Goal: Task Accomplishment & Management: Manage account settings

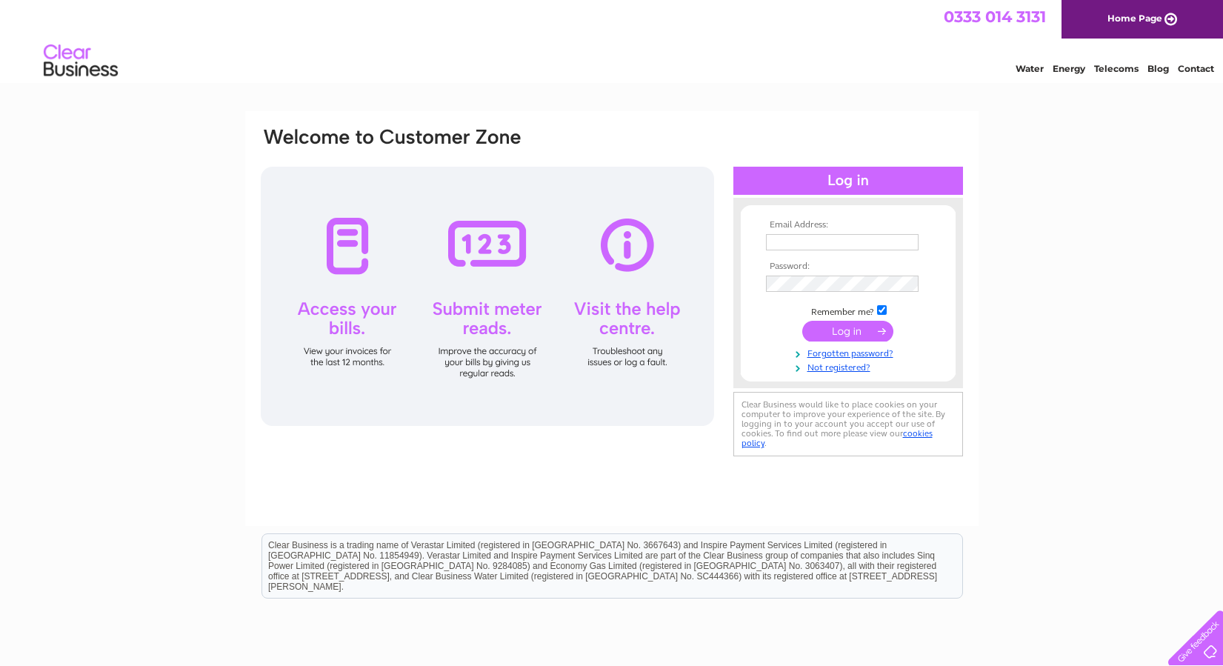
type input "sharlene@hamilton-tarmac.co.uk"
click at [843, 328] on input "submit" at bounding box center [848, 331] width 91 height 21
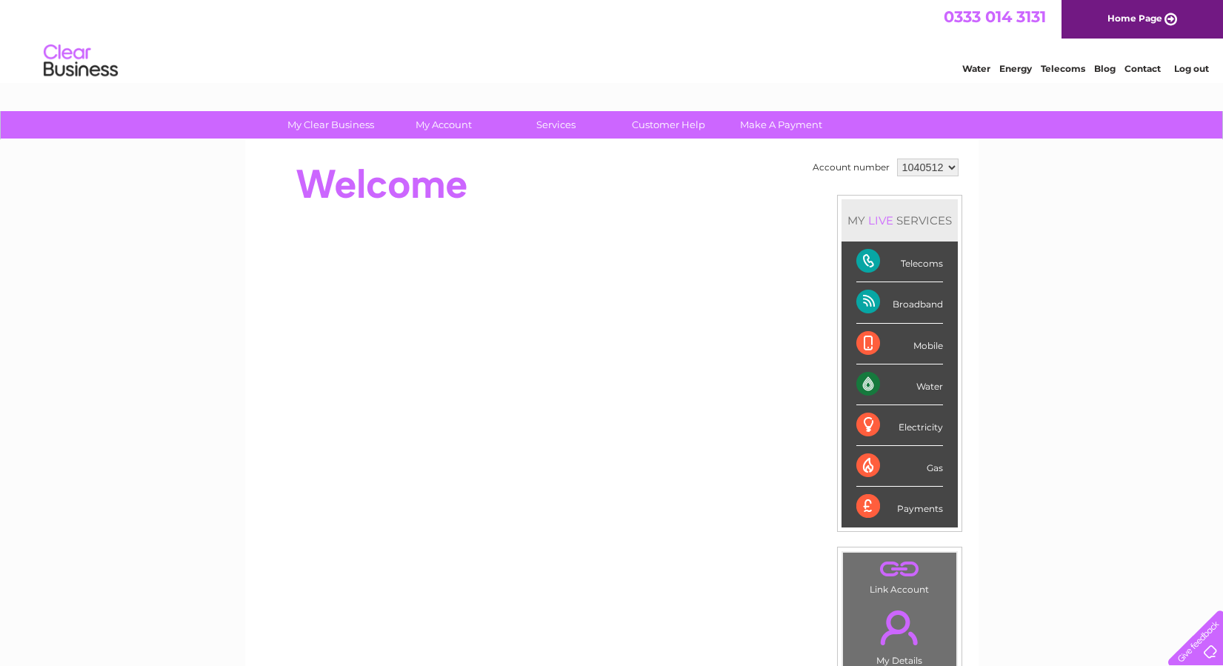
click at [471, 87] on html "0333 014 3131 Home Page Water Energy Telecoms Blog Contact Log out" at bounding box center [611, 43] width 1223 height 87
click at [444, 126] on link "My Account" at bounding box center [443, 124] width 122 height 27
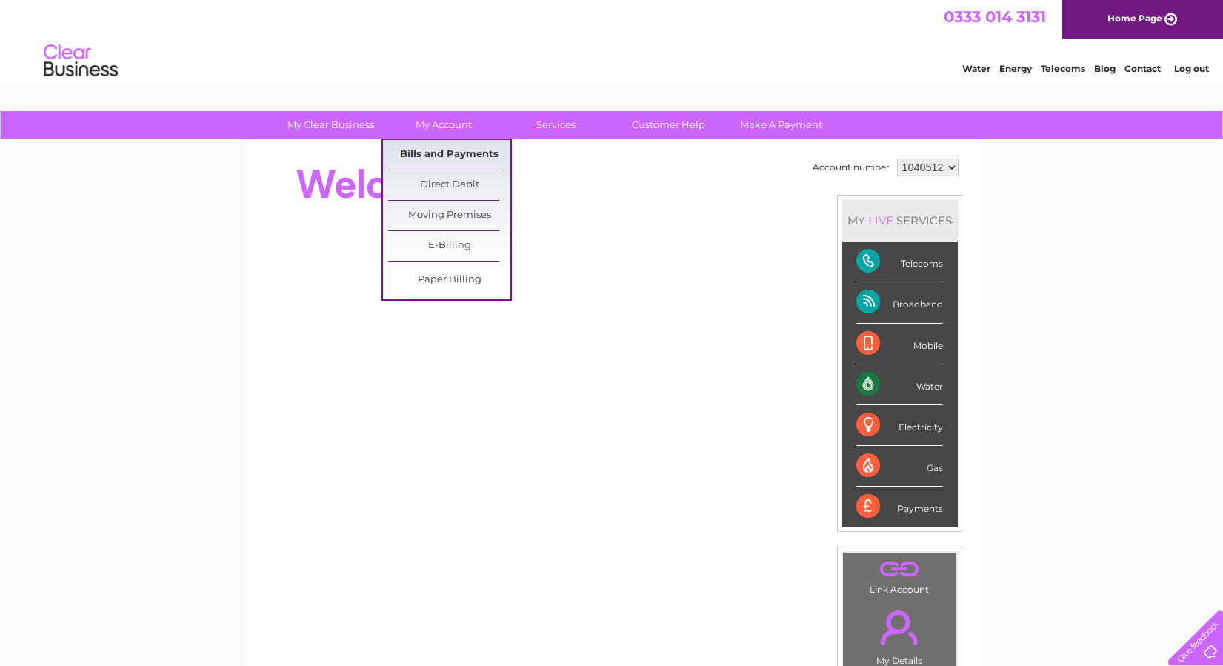
click at [445, 140] on link "Bills and Payments" at bounding box center [449, 155] width 122 height 30
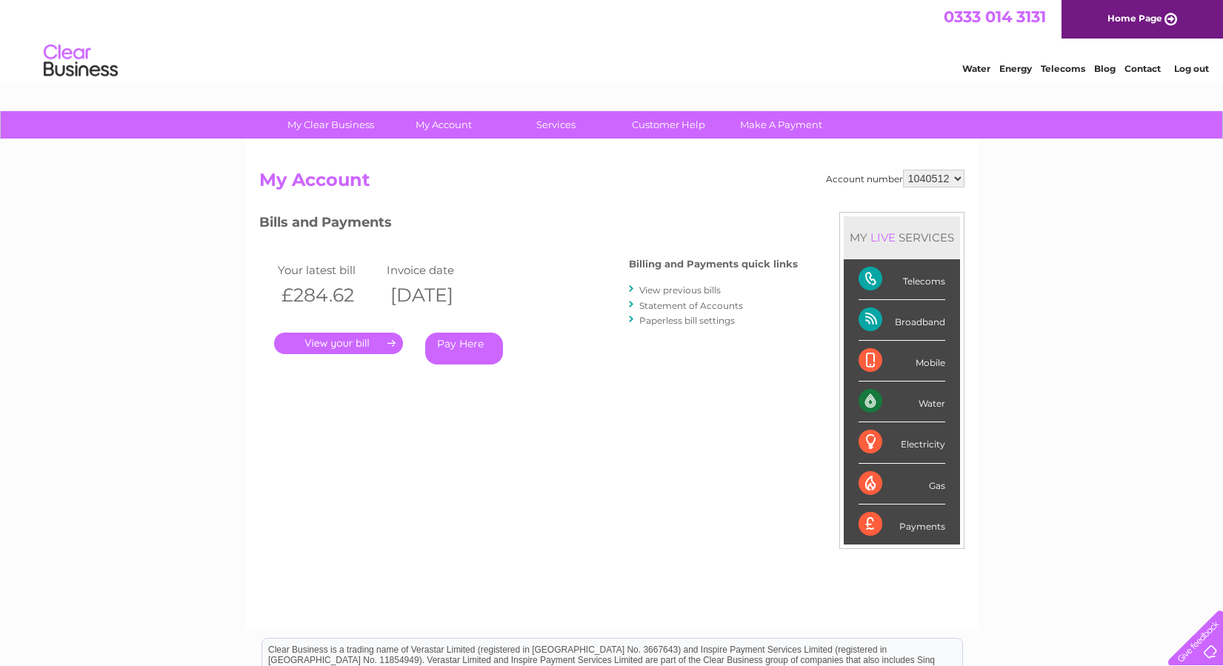
click at [316, 344] on link "." at bounding box center [338, 343] width 129 height 21
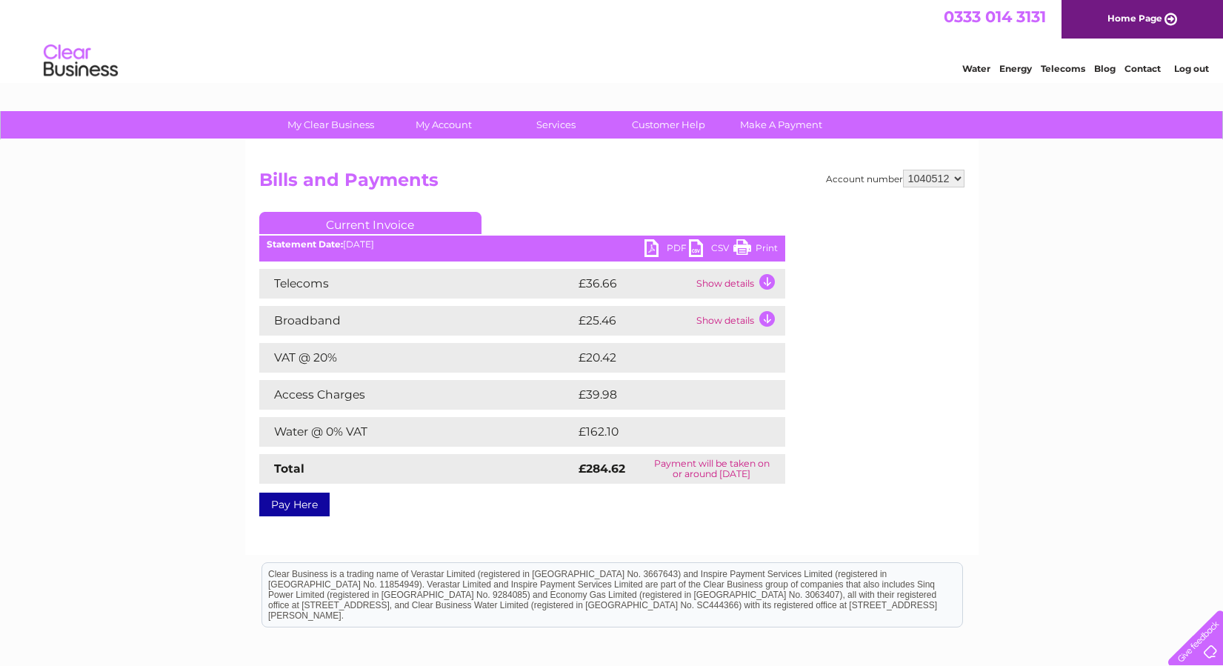
click at [668, 245] on link "PDF" at bounding box center [667, 249] width 44 height 21
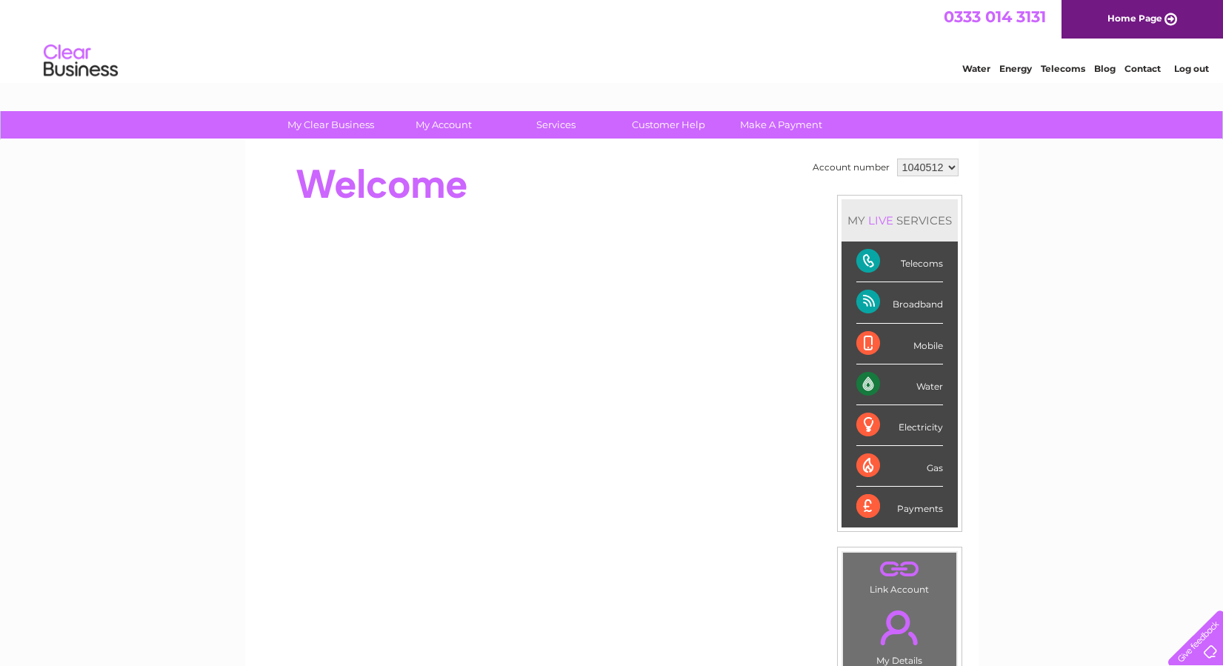
click at [915, 159] on select "1040512 1049422" at bounding box center [928, 168] width 62 height 18
select select "1049422"
click at [897, 159] on select "1040512 1049422" at bounding box center [928, 168] width 62 height 18
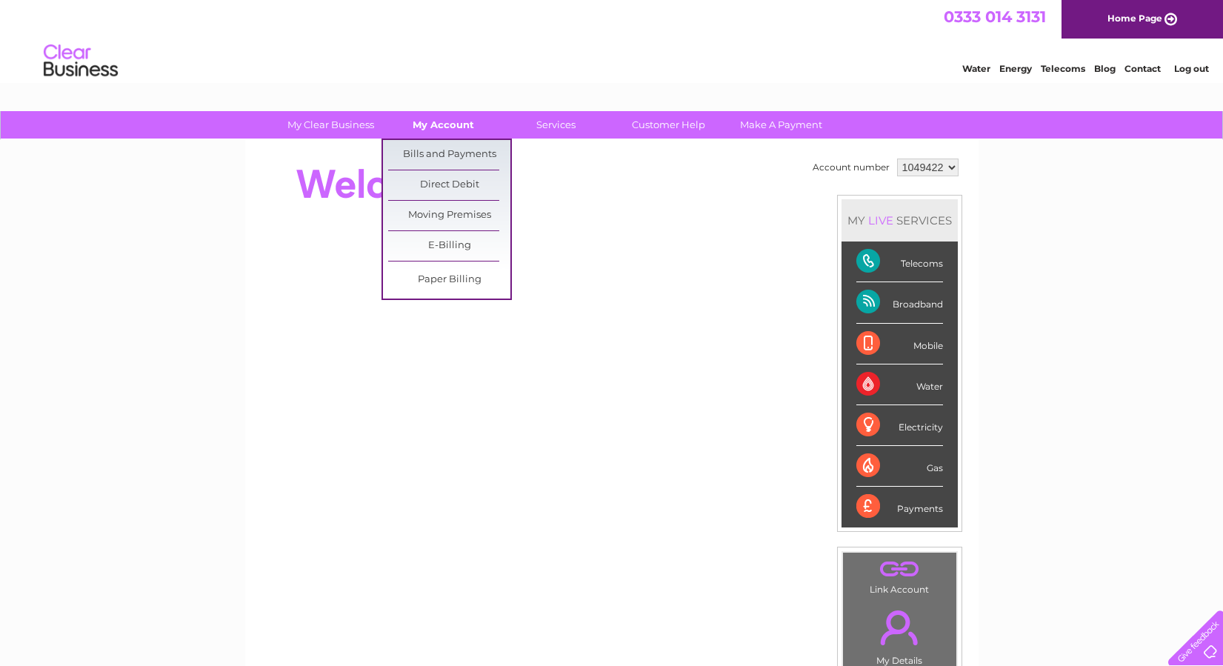
drag, startPoint x: 472, startPoint y: 110, endPoint x: 451, endPoint y: 124, distance: 25.1
click at [451, 124] on link "My Account" at bounding box center [443, 124] width 122 height 27
click at [451, 142] on link "Bills and Payments" at bounding box center [449, 155] width 122 height 30
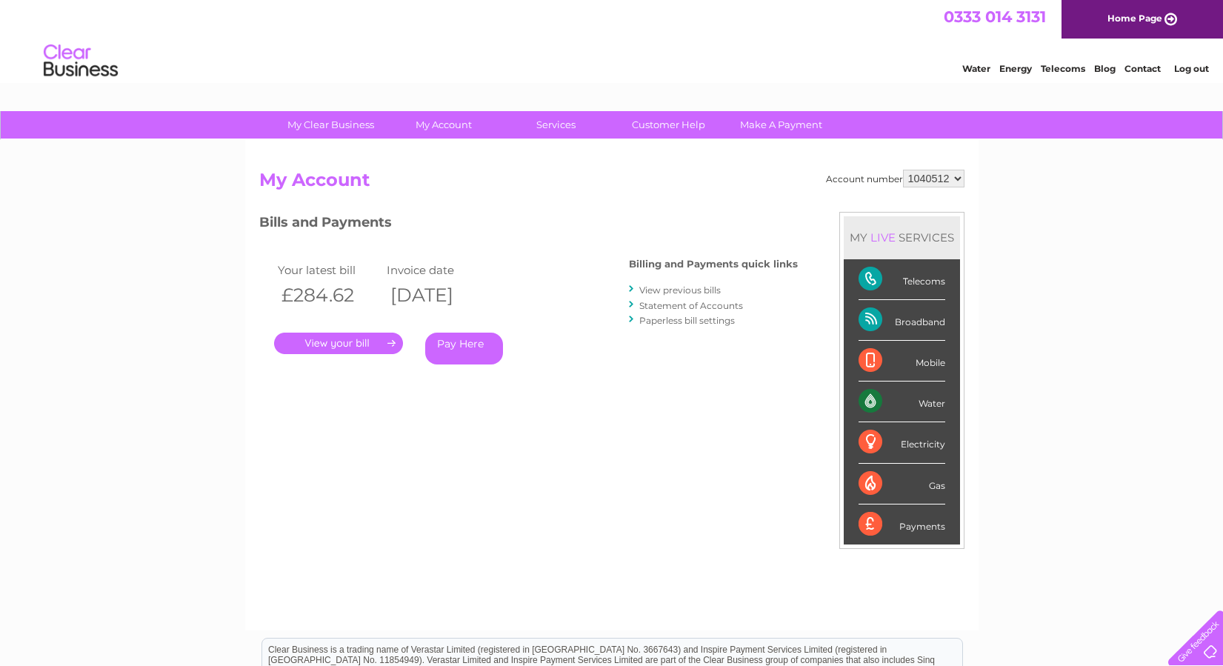
click at [352, 333] on link "." at bounding box center [338, 343] width 129 height 21
click at [356, 345] on link "." at bounding box center [338, 343] width 129 height 21
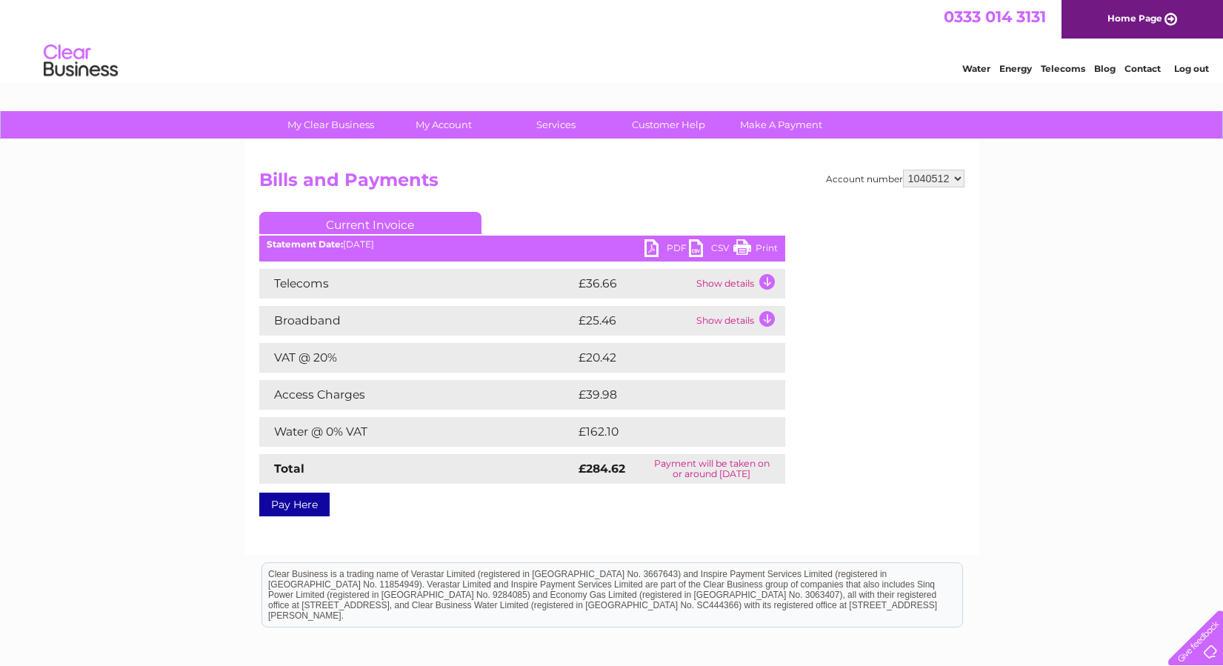
click at [677, 243] on link "PDF" at bounding box center [667, 249] width 44 height 21
click at [940, 178] on select "1040512 1049422" at bounding box center [934, 179] width 62 height 18
select select "1049422"
click at [903, 170] on select "1040512 1049422" at bounding box center [934, 179] width 62 height 18
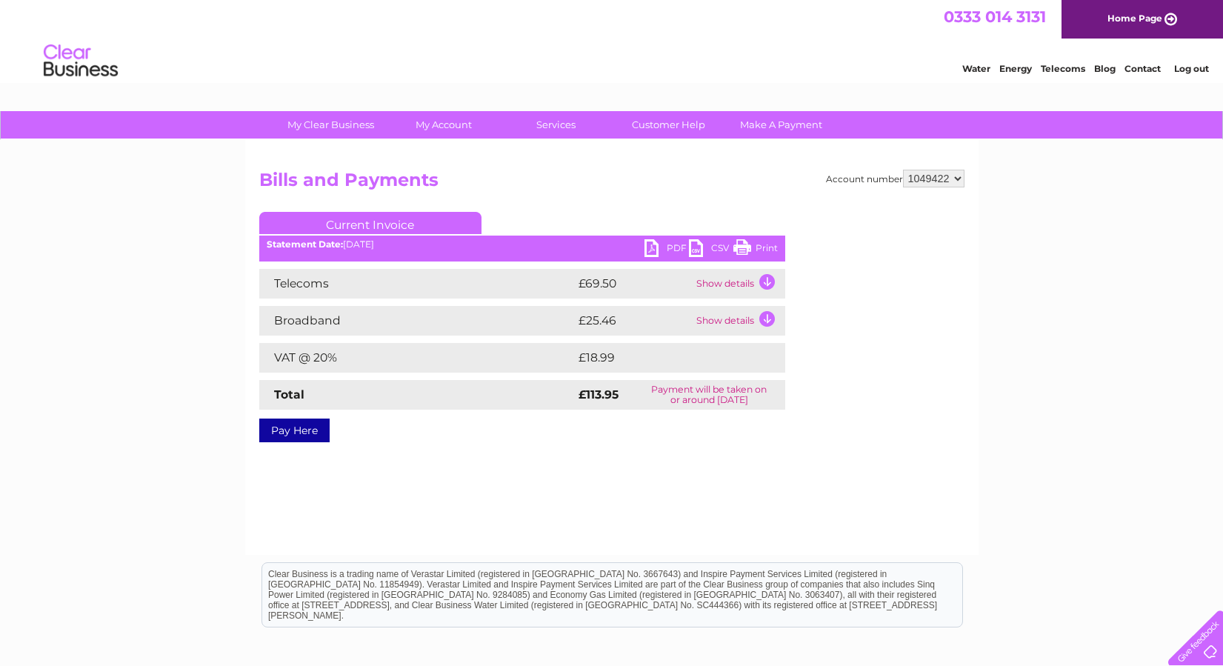
click at [665, 247] on link "PDF" at bounding box center [667, 249] width 44 height 21
